Goal: Task Accomplishment & Management: Use online tool/utility

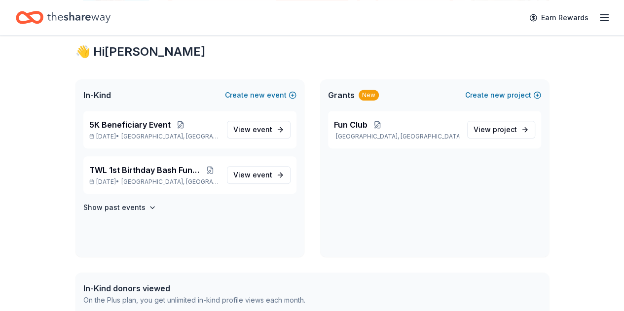
scroll to position [176, 0]
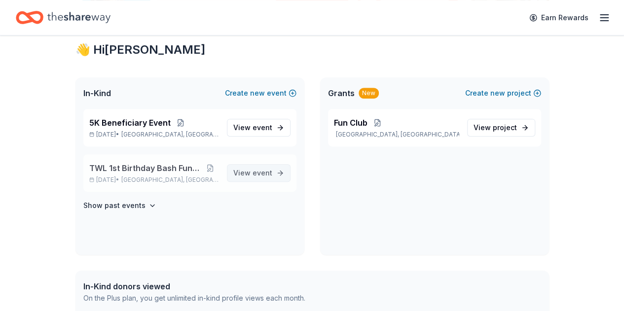
click at [250, 173] on span "View event" at bounding box center [252, 173] width 39 height 12
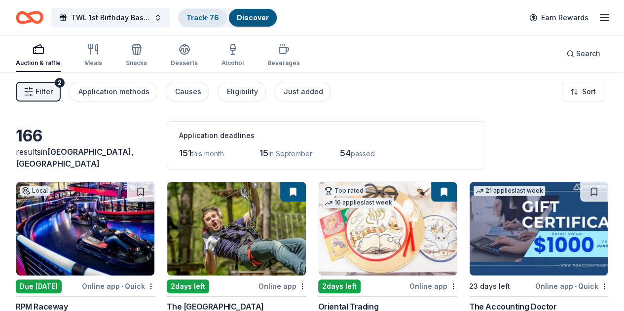
click at [214, 15] on link "Track · 76" at bounding box center [202, 17] width 33 height 8
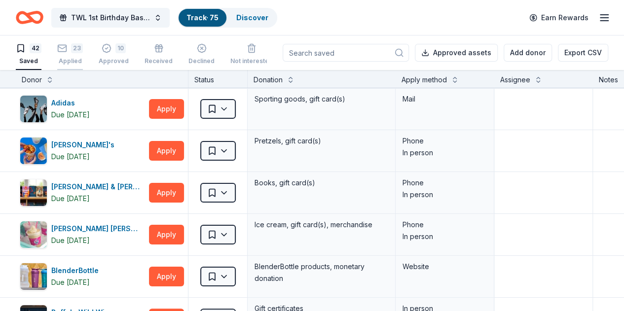
click at [76, 50] on div "23" at bounding box center [70, 48] width 26 height 10
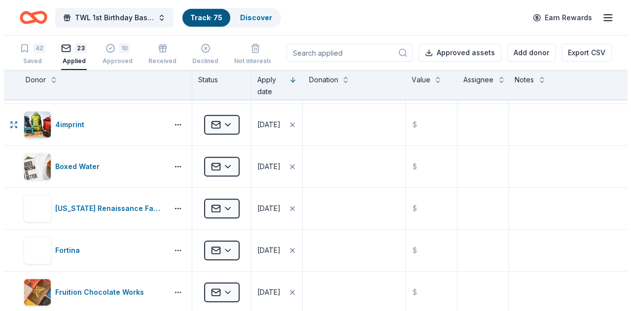
scroll to position [244, 0]
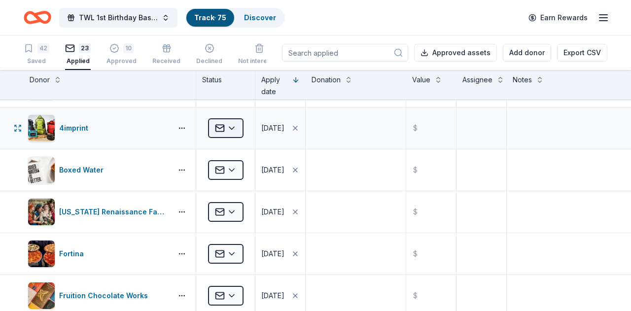
click at [231, 127] on html "TWL 1st Birthday Bash Fundraiser Track · 75 Discover Earn Rewards 42 Saved 23 A…" at bounding box center [315, 155] width 631 height 311
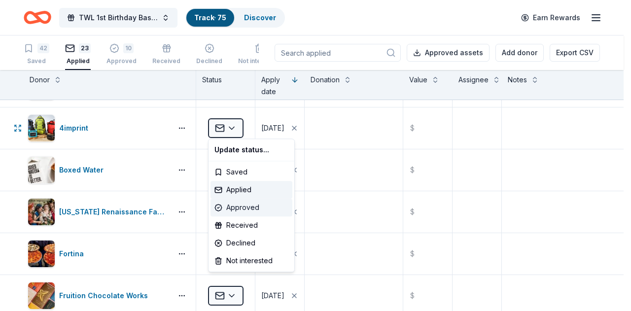
click at [240, 205] on div "Approved" at bounding box center [252, 208] width 82 height 18
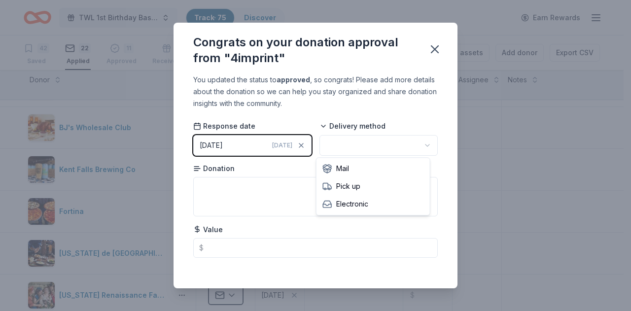
click at [356, 143] on html "TWL 1st Birthday Bash Fundraiser Track · 75 Discover Earn Rewards 42 Saved 22 A…" at bounding box center [315, 155] width 631 height 311
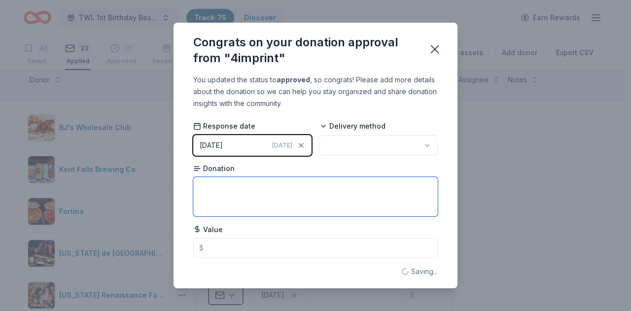
click at [263, 190] on textarea at bounding box center [315, 196] width 245 height 39
type textarea "$"
type textarea "Grant for promotional products"
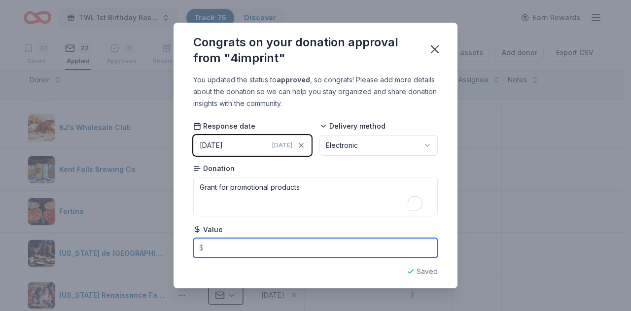
click at [216, 247] on input "text" at bounding box center [315, 248] width 245 height 20
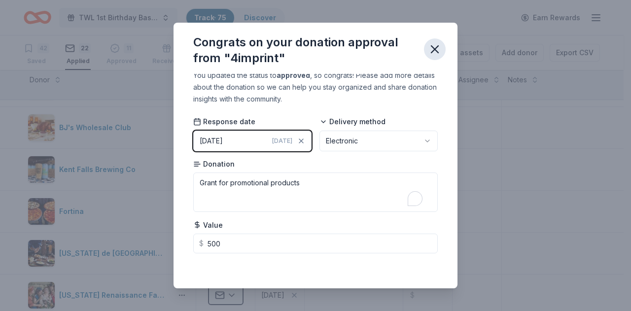
type input "500.00"
click at [433, 54] on icon "button" at bounding box center [435, 49] width 14 height 14
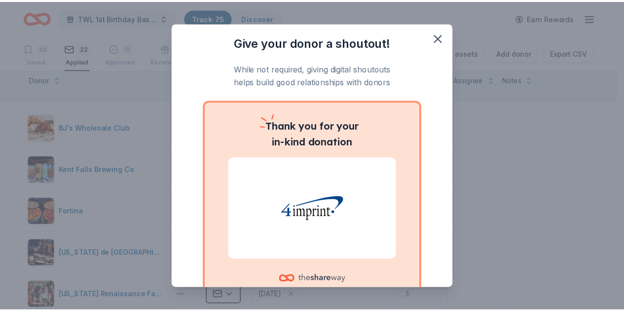
scroll to position [71, 0]
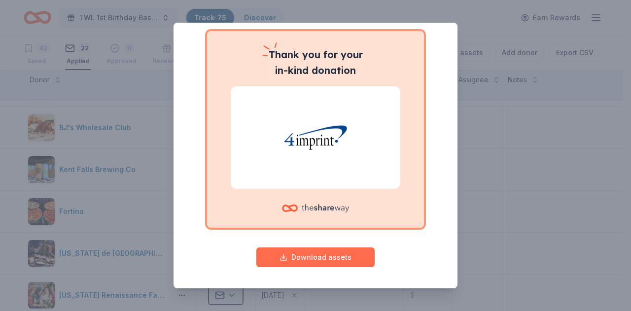
click at [303, 258] on button "Download assets" at bounding box center [315, 258] width 118 height 20
click at [517, 118] on div "Give your donor a shoutout! While not required, giving digital shoutouts helps …" at bounding box center [315, 155] width 631 height 311
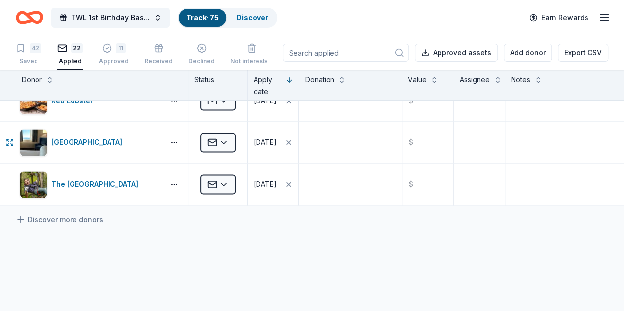
scroll to position [827, 0]
